Goal: Information Seeking & Learning: Learn about a topic

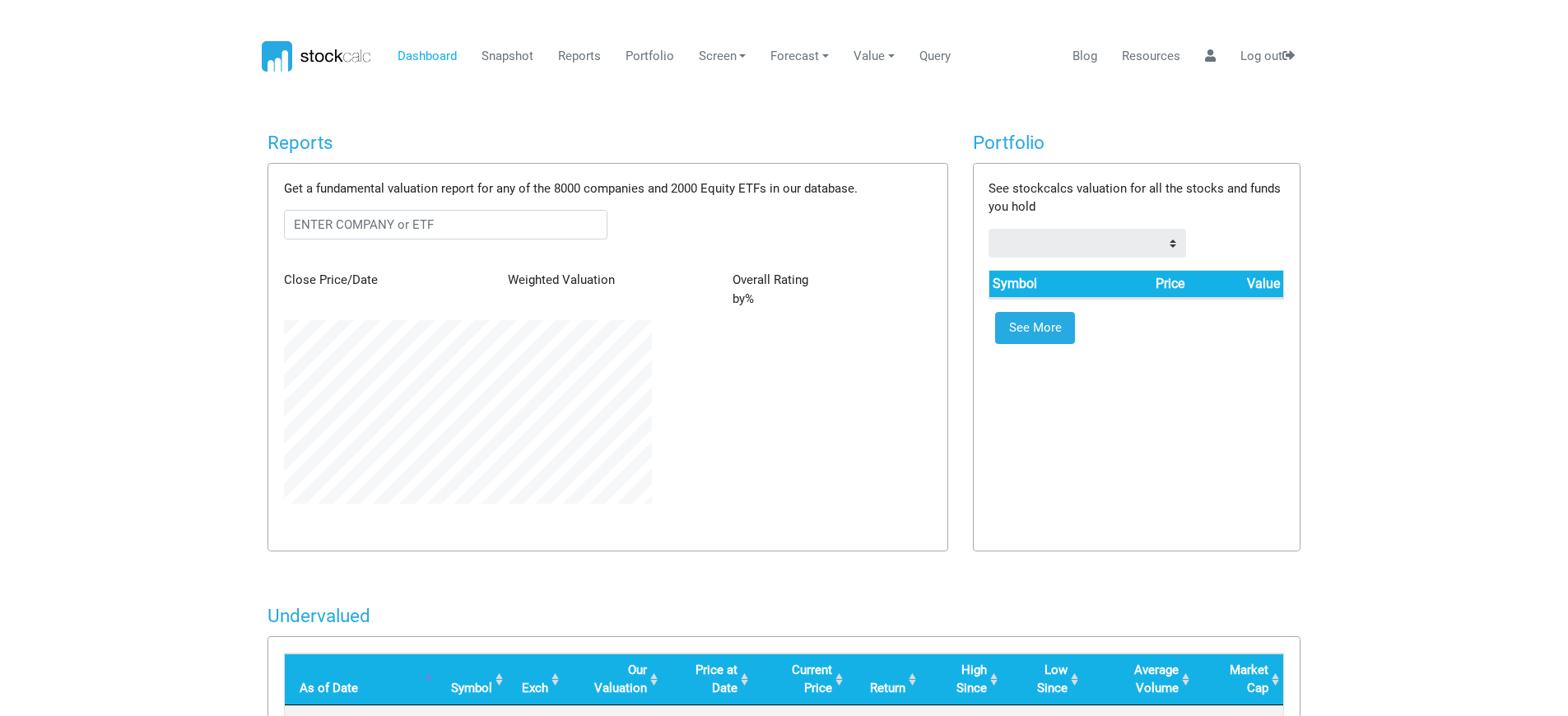
scroll to position [184, 392]
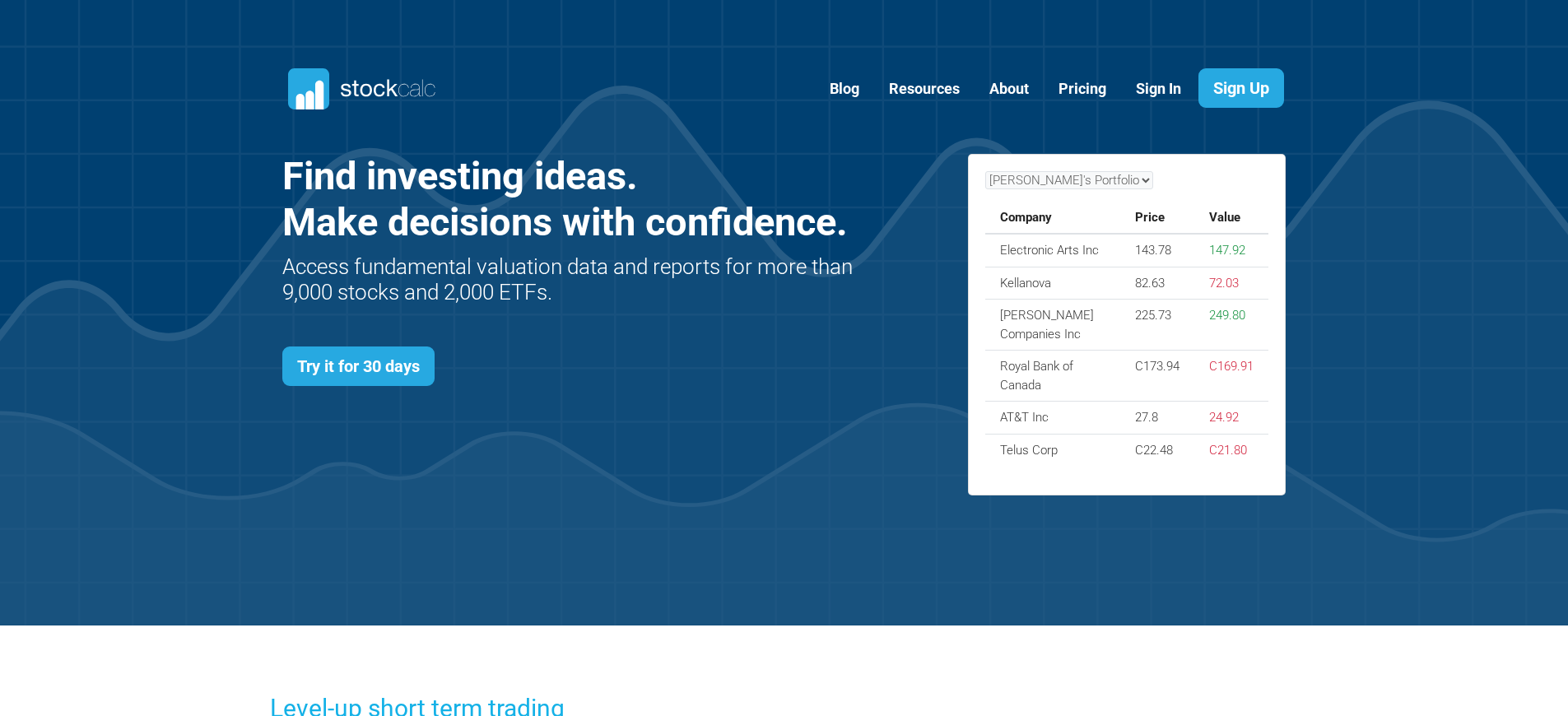
scroll to position [716, 1053]
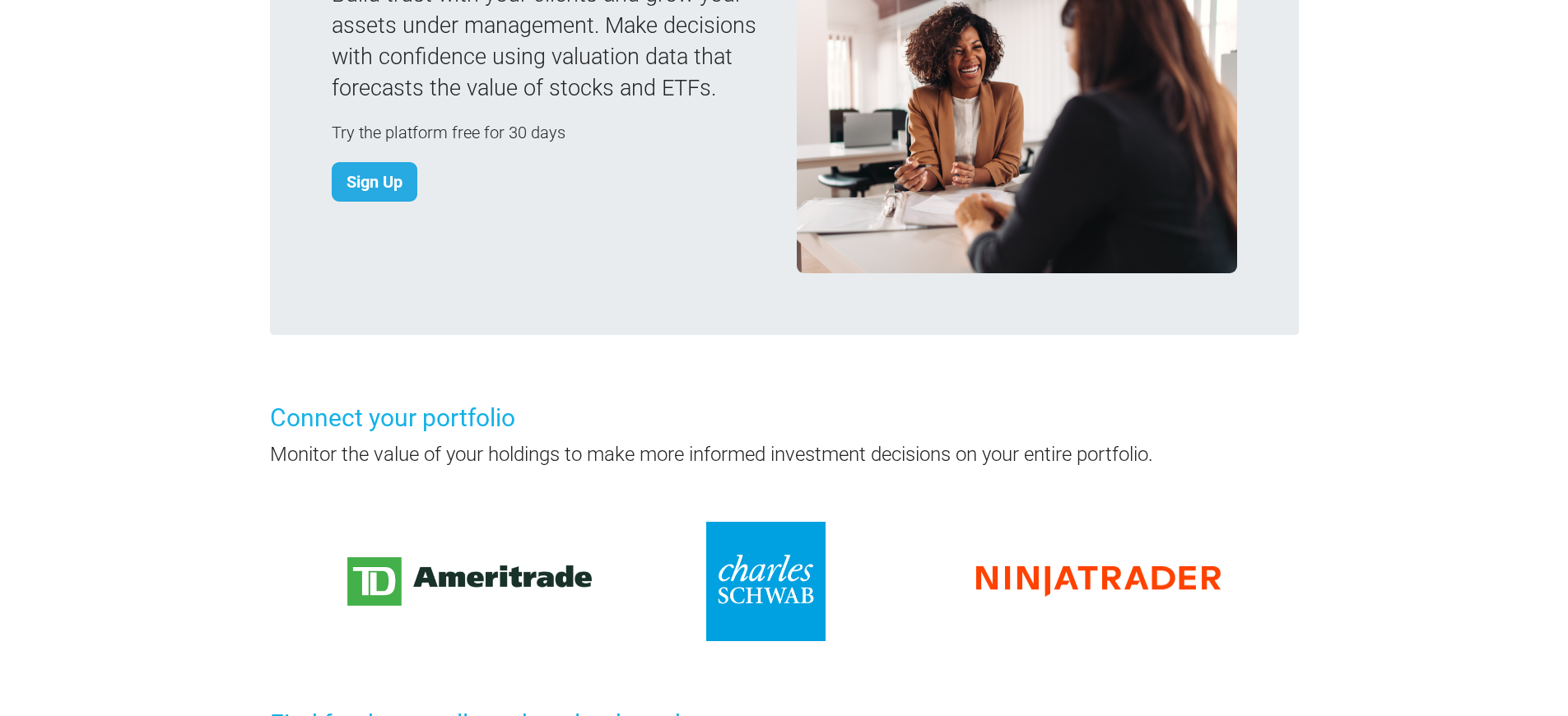
click at [784, 401] on h3 "Connect your portfolio" at bounding box center [784, 418] width 1029 height 35
